Goal: Transaction & Acquisition: Purchase product/service

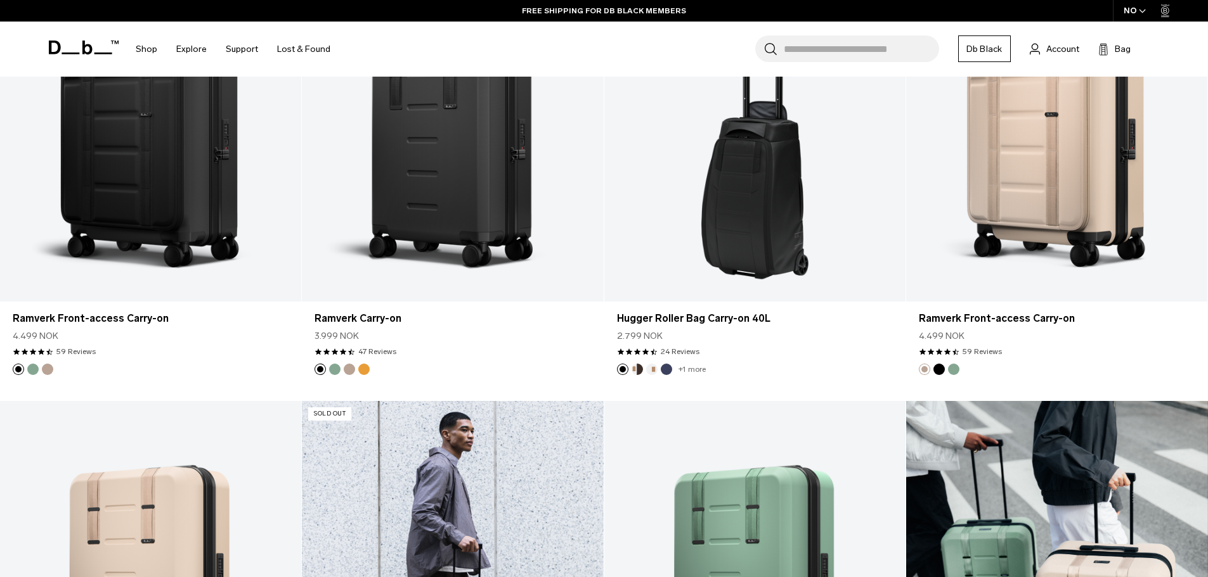
scroll to position [1078, 0]
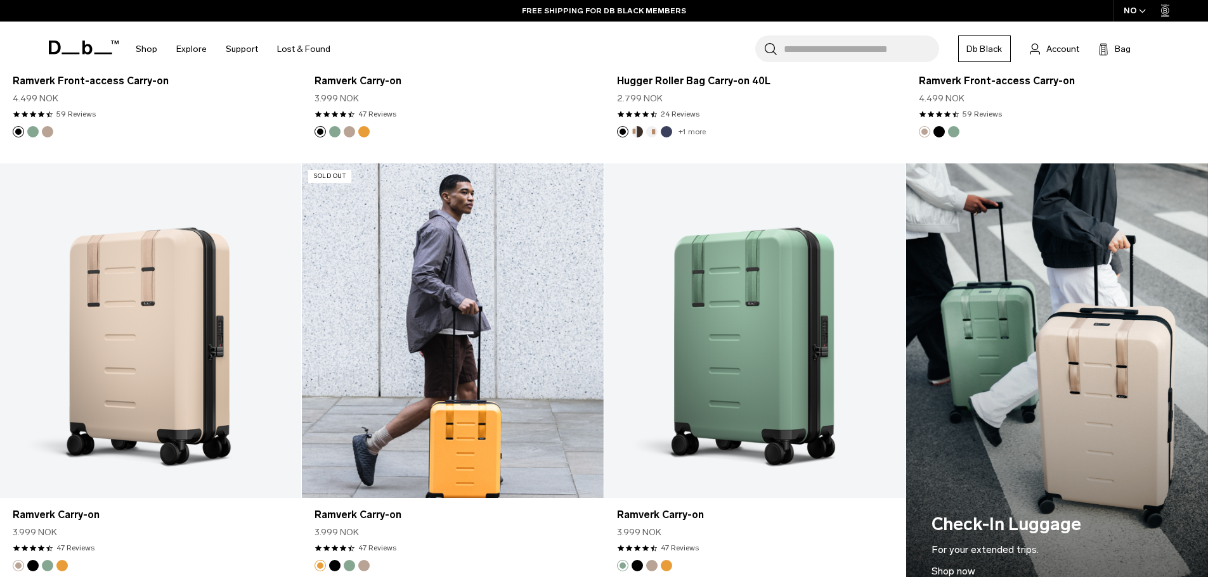
click at [333, 428] on link "Ramverk Carry-on" at bounding box center [452, 331] width 301 height 335
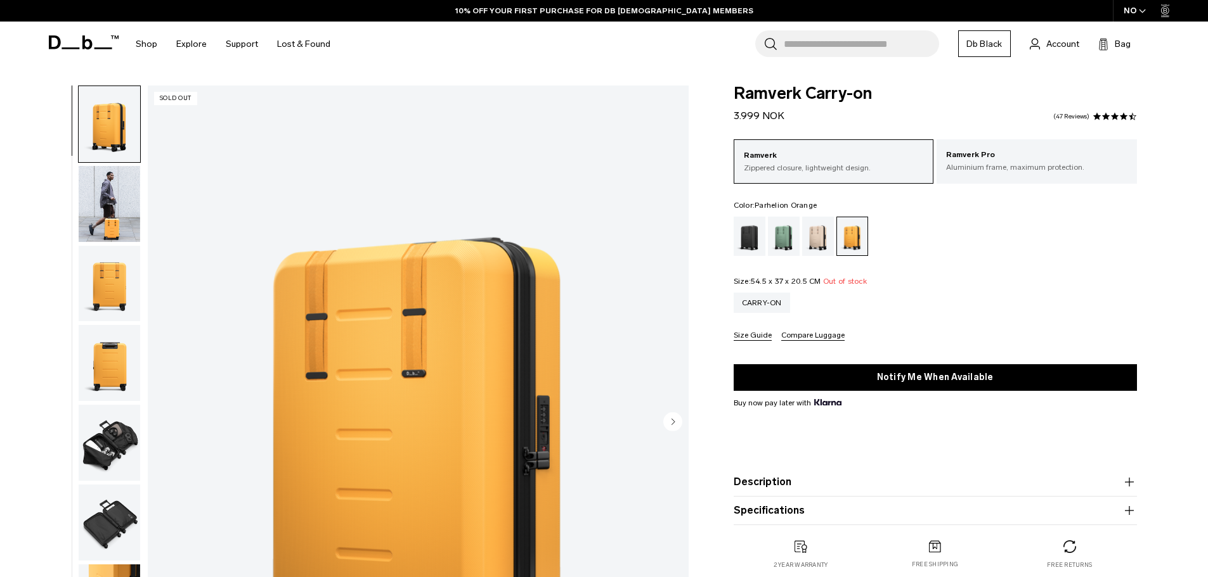
click at [817, 249] on div "Fogbow Beige" at bounding box center [818, 236] width 32 height 39
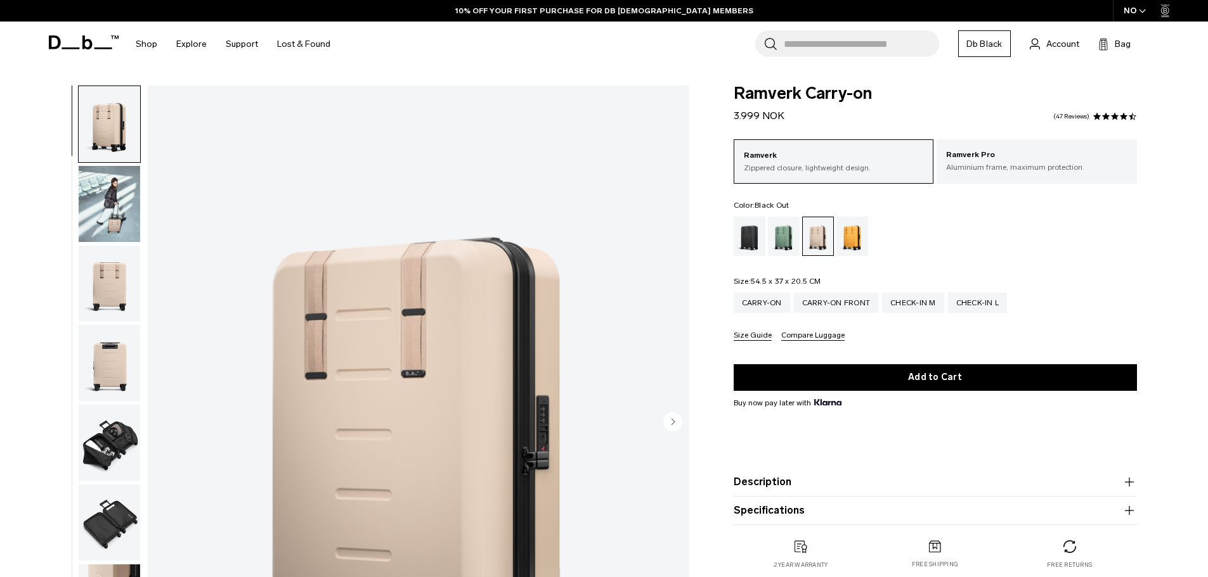
click at [747, 240] on div "Black Out" at bounding box center [749, 236] width 32 height 39
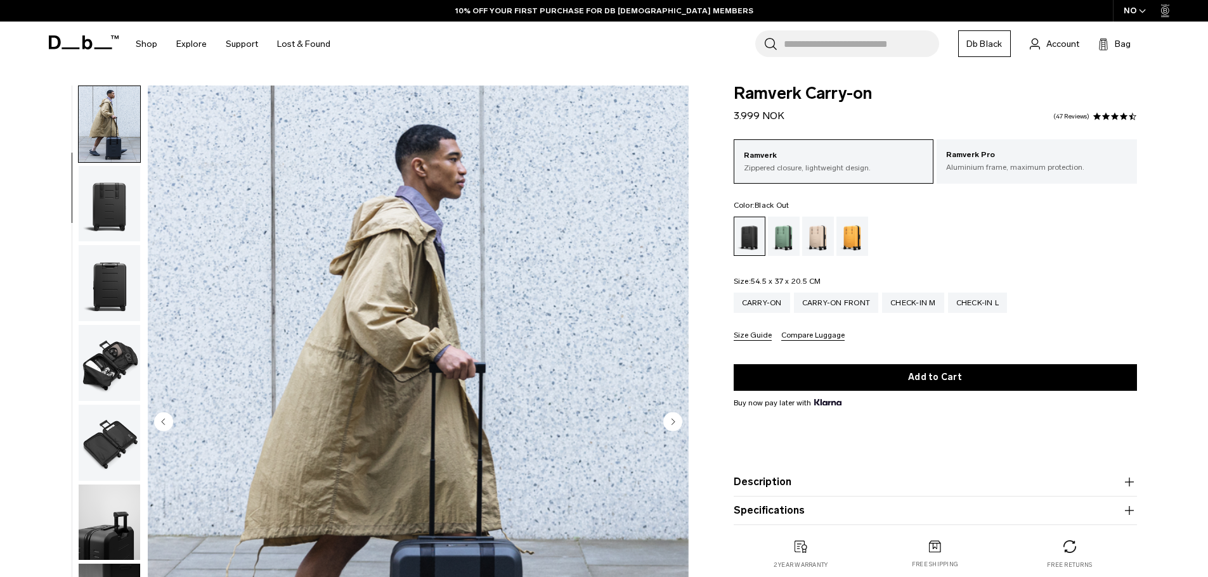
click at [112, 259] on img "button" at bounding box center [109, 283] width 61 height 76
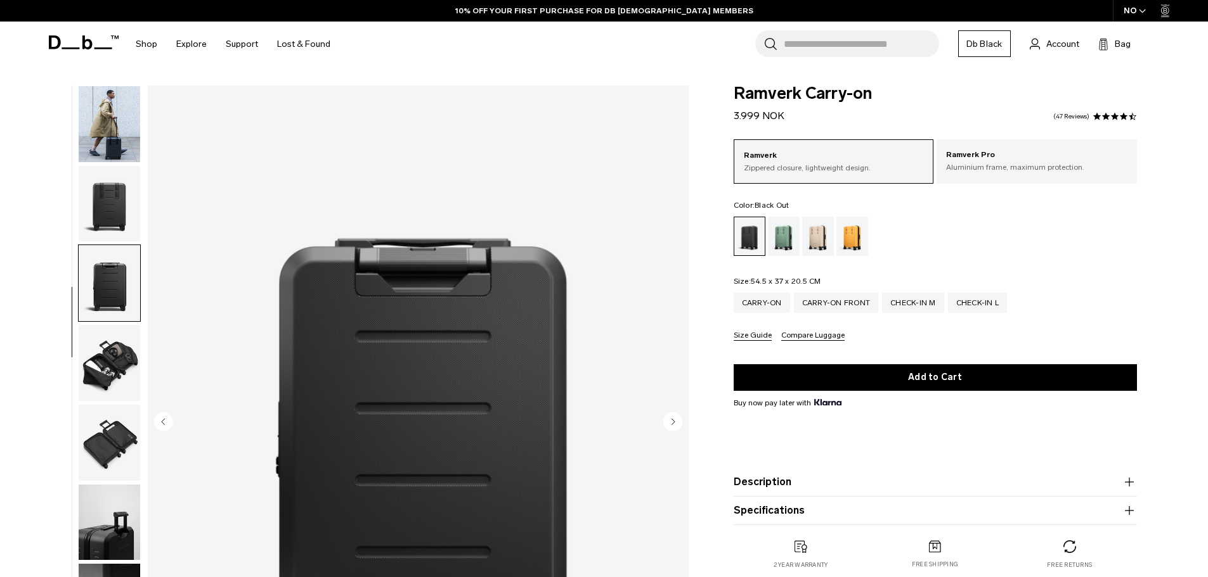
scroll to position [120, 0]
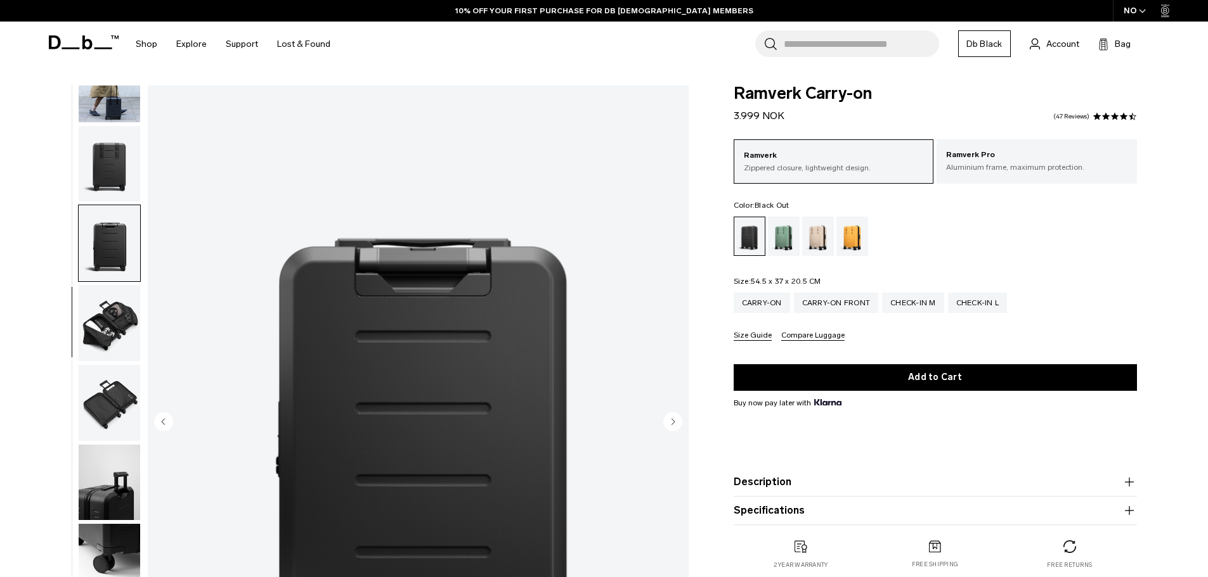
click at [105, 296] on img "button" at bounding box center [109, 323] width 61 height 76
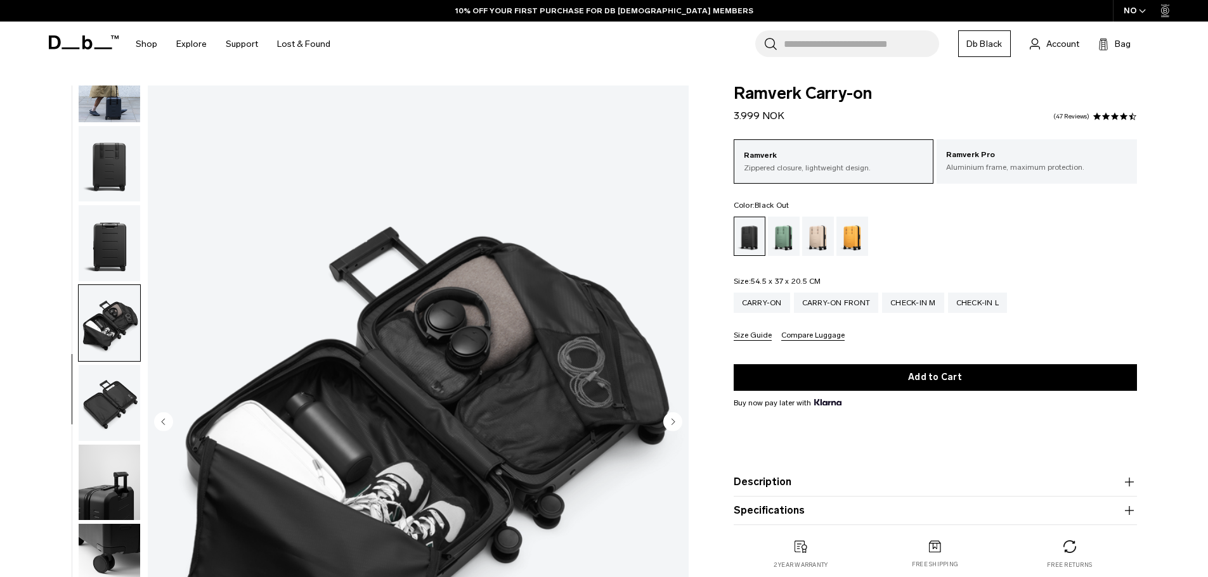
scroll to position [127, 0]
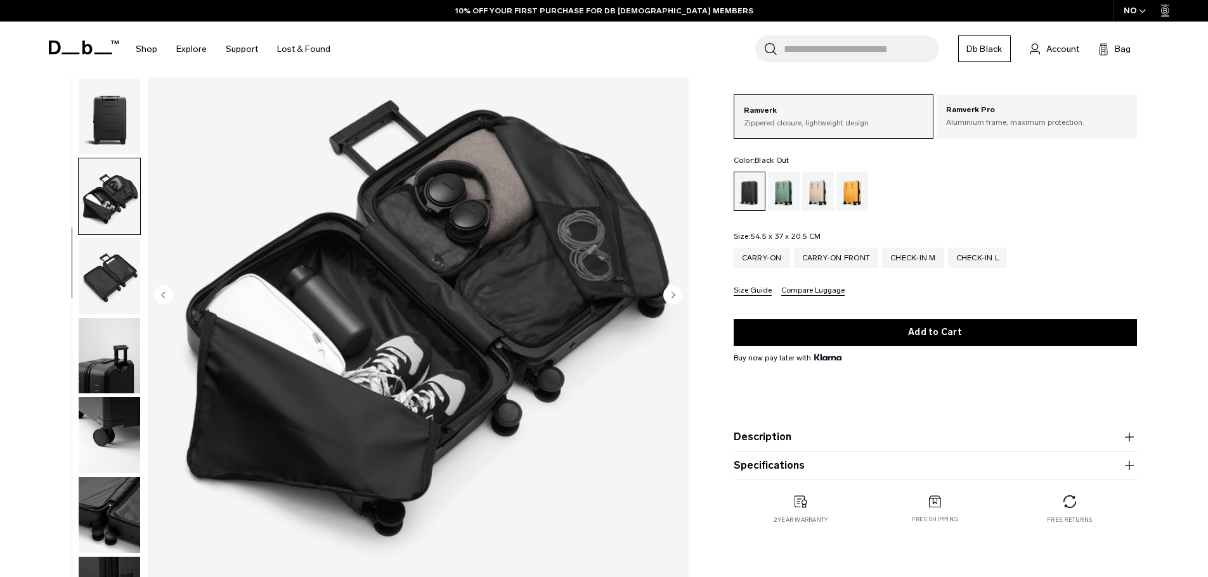
click at [105, 293] on img "button" at bounding box center [109, 276] width 61 height 76
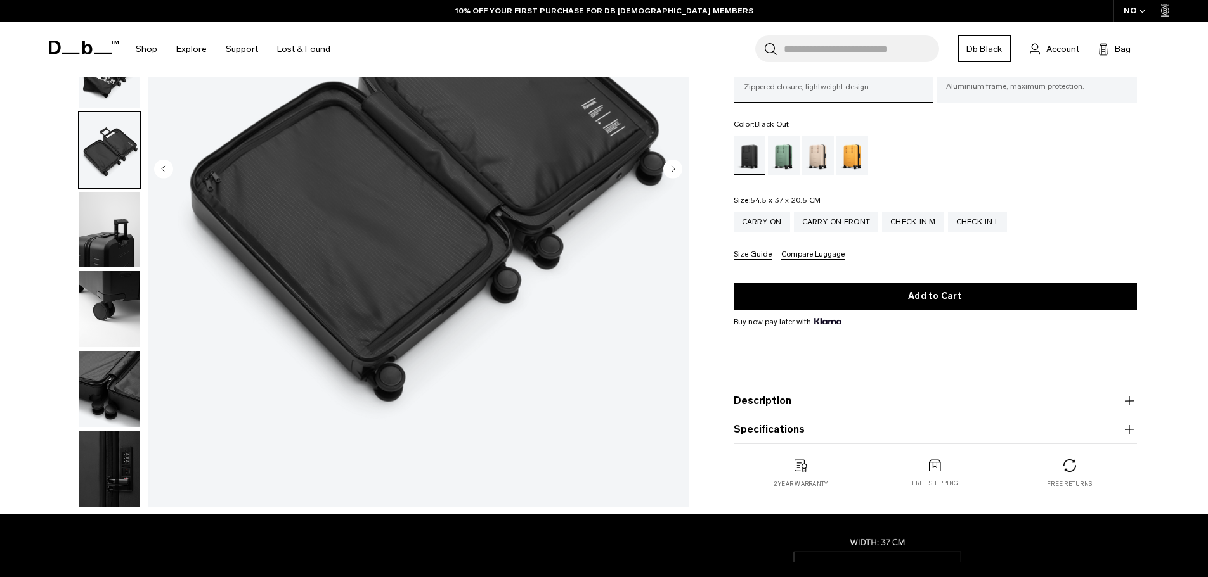
scroll to position [254, 0]
click at [106, 273] on img "button" at bounding box center [109, 309] width 61 height 76
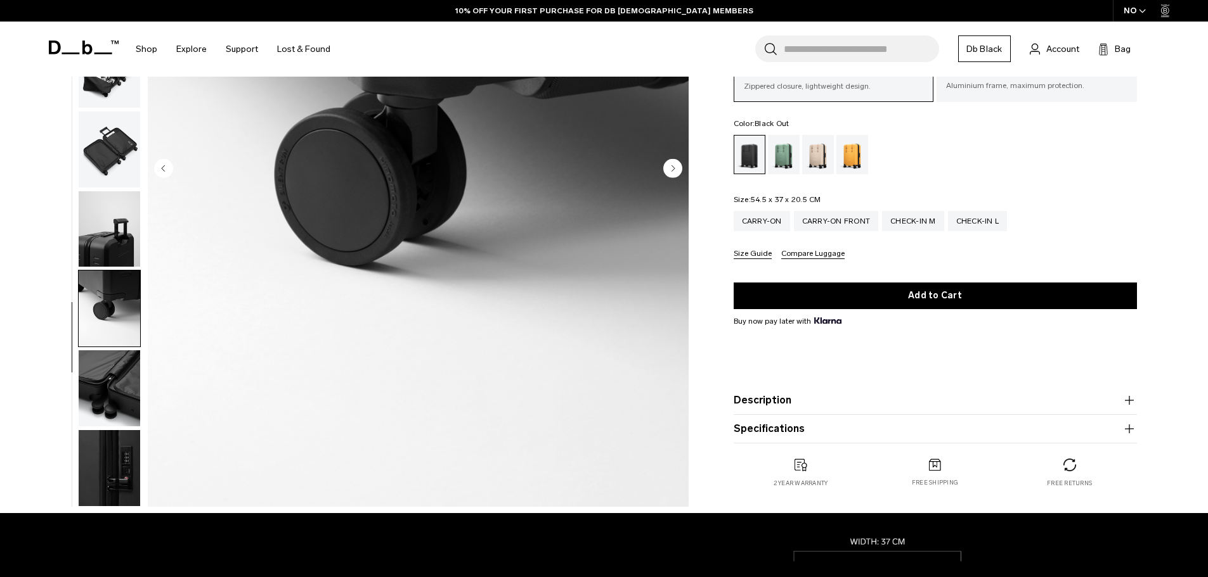
click at [105, 229] on img "button" at bounding box center [109, 229] width 61 height 76
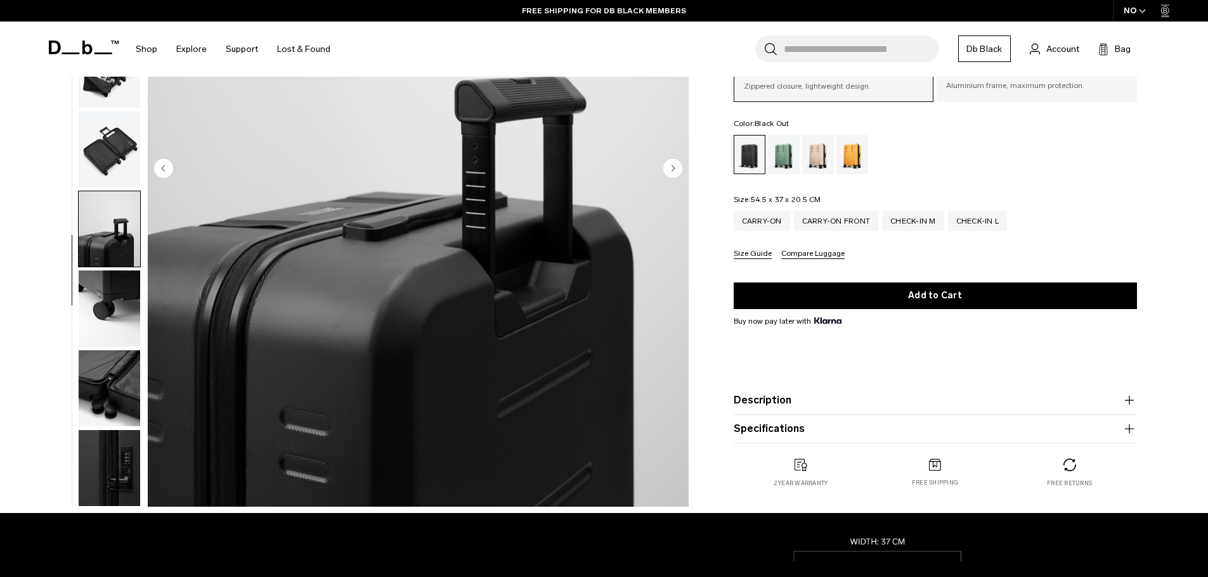
click at [93, 352] on img "button" at bounding box center [109, 389] width 61 height 76
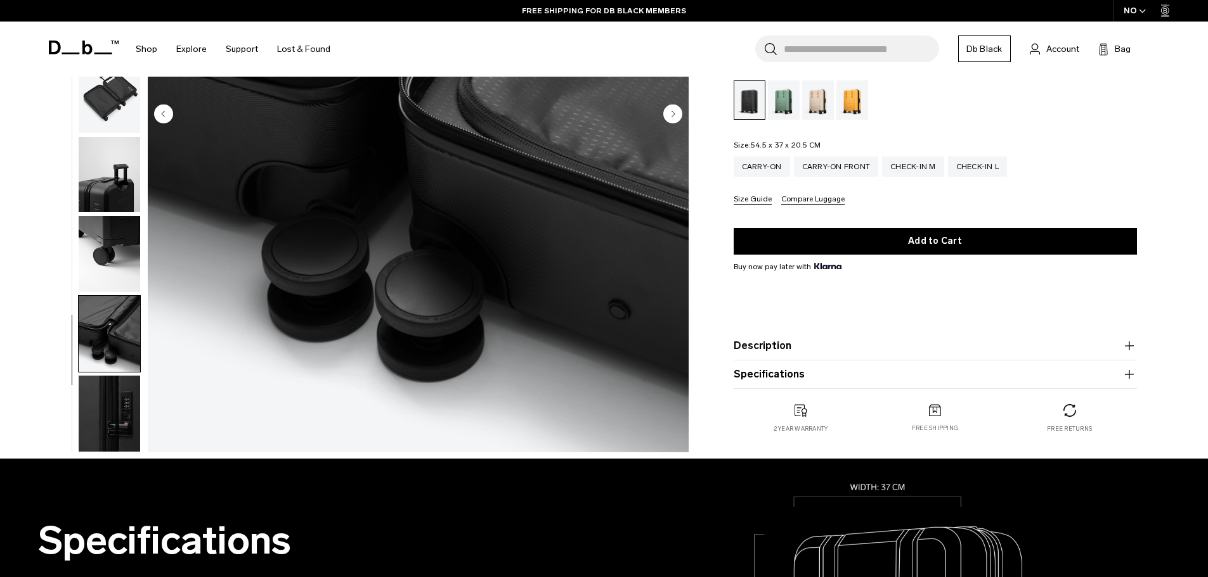
scroll to position [380, 0]
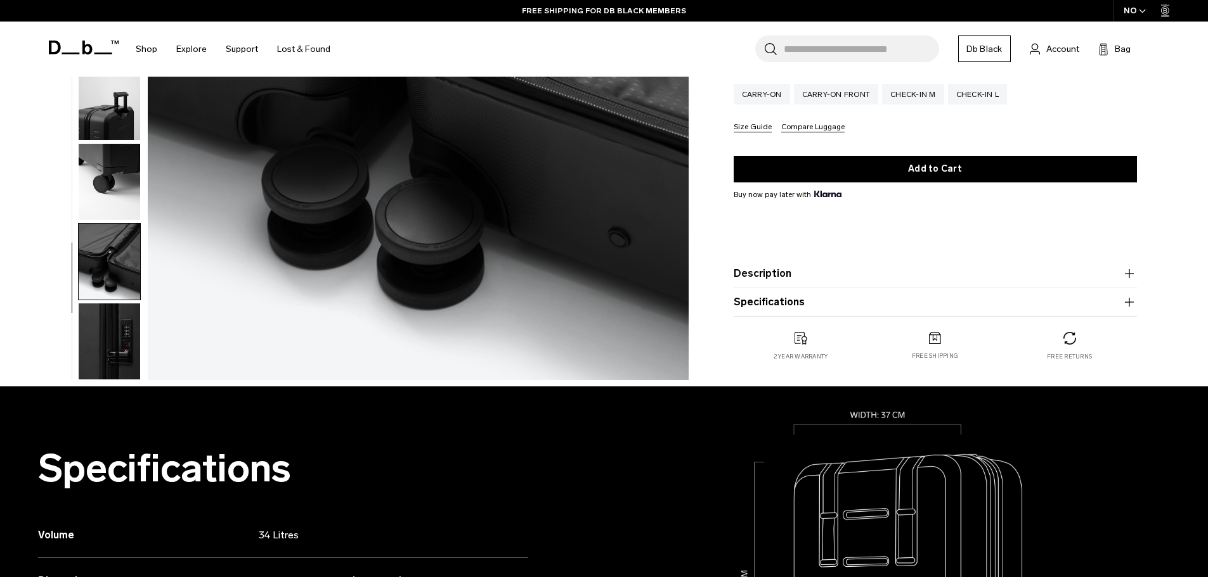
click at [99, 367] on img "button" at bounding box center [109, 342] width 61 height 76
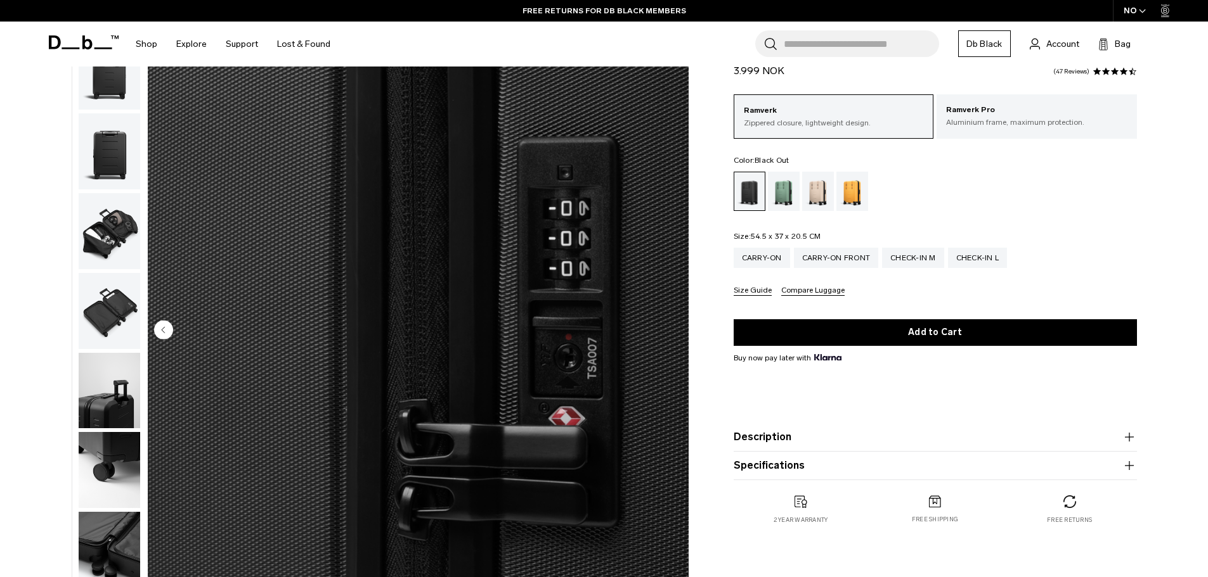
scroll to position [0, 0]
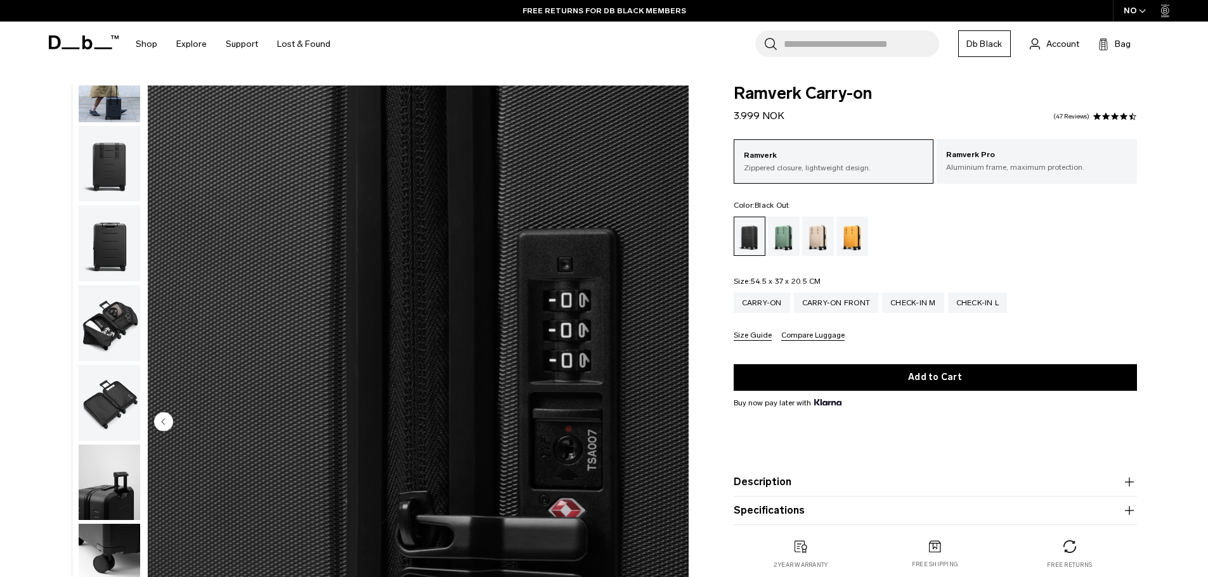
click at [118, 105] on img "button" at bounding box center [109, 84] width 61 height 76
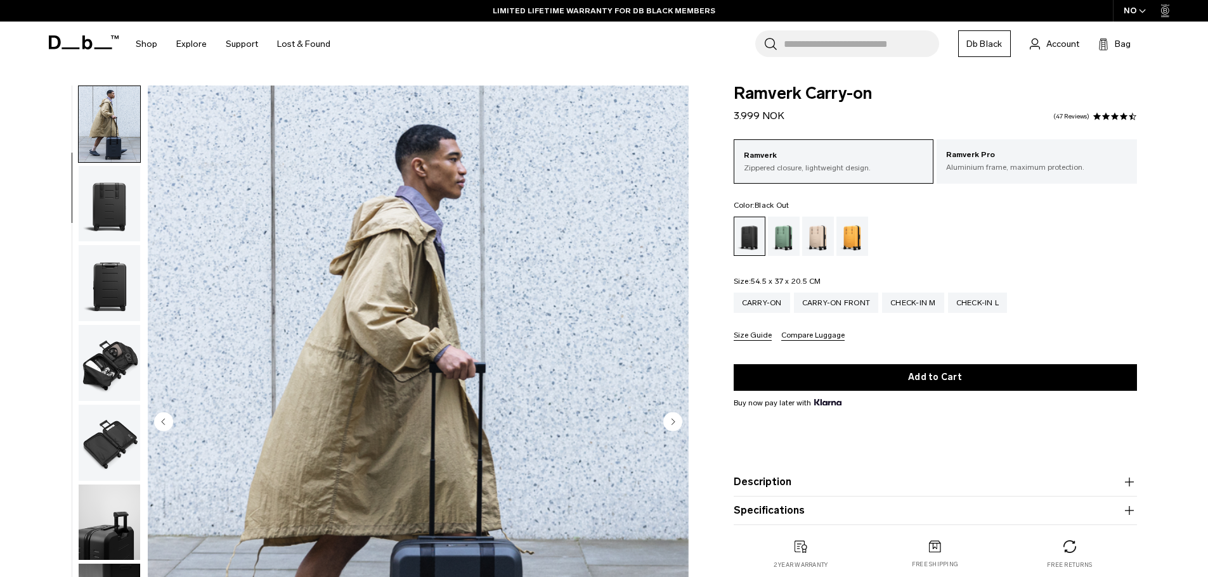
click at [122, 221] on img "button" at bounding box center [109, 204] width 61 height 76
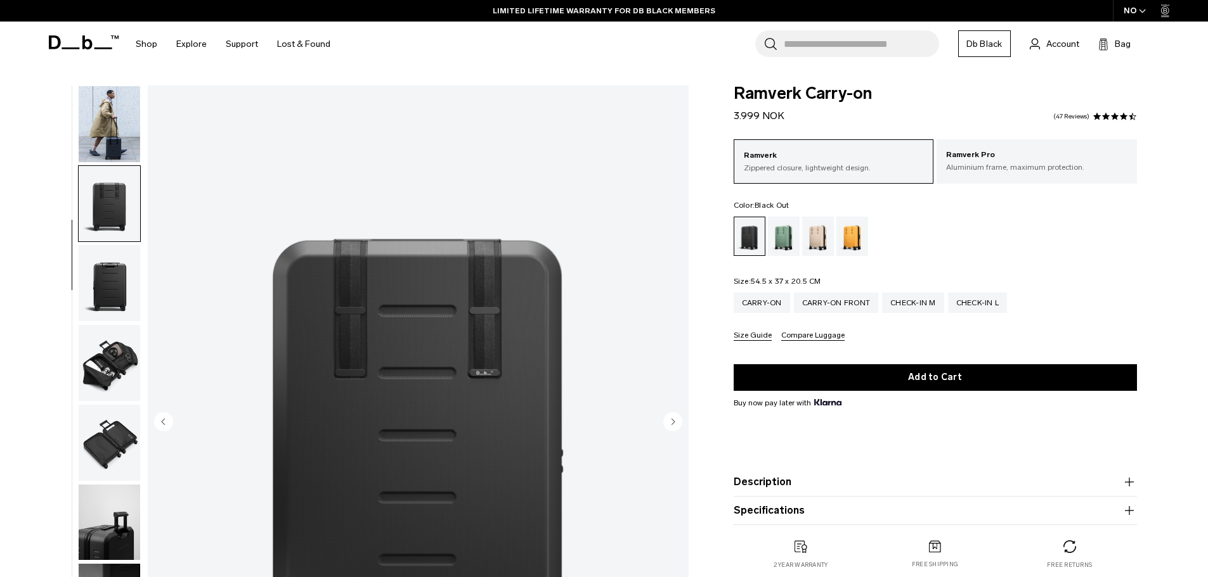
scroll to position [120, 0]
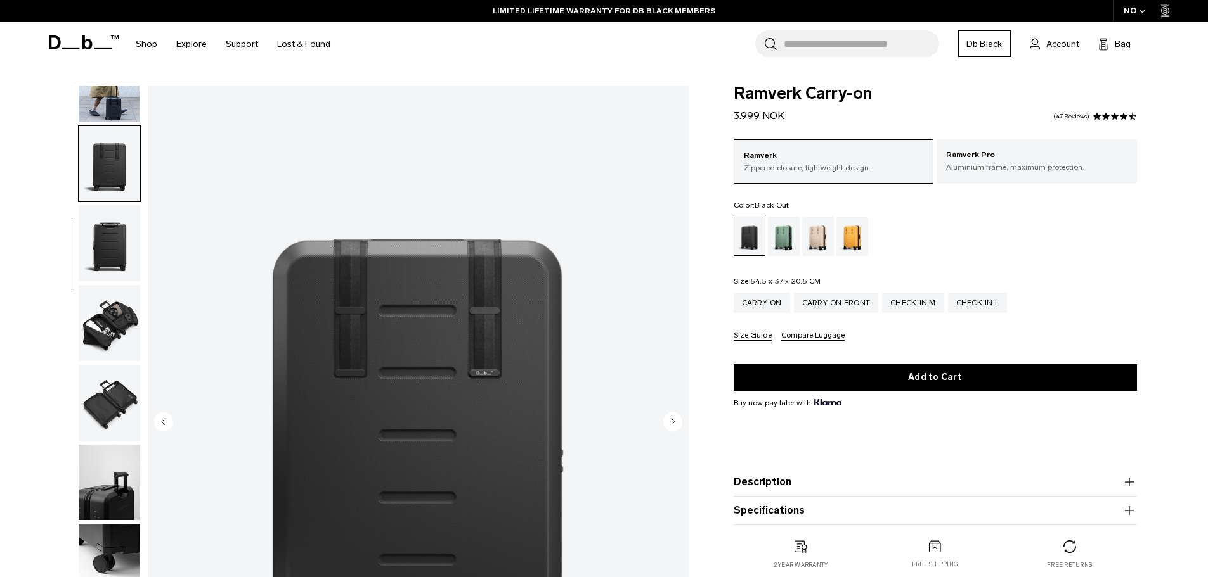
click at [113, 246] on img "button" at bounding box center [109, 243] width 61 height 76
